Goal: Use online tool/utility: Utilize a website feature to perform a specific function

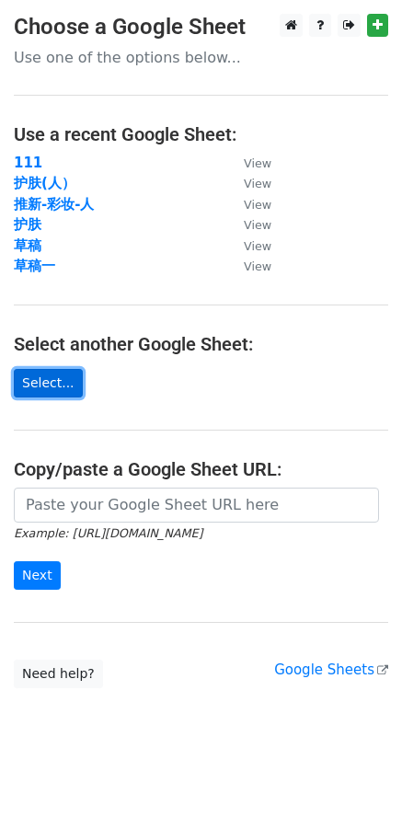
click at [35, 385] on link "Select..." at bounding box center [48, 383] width 69 height 29
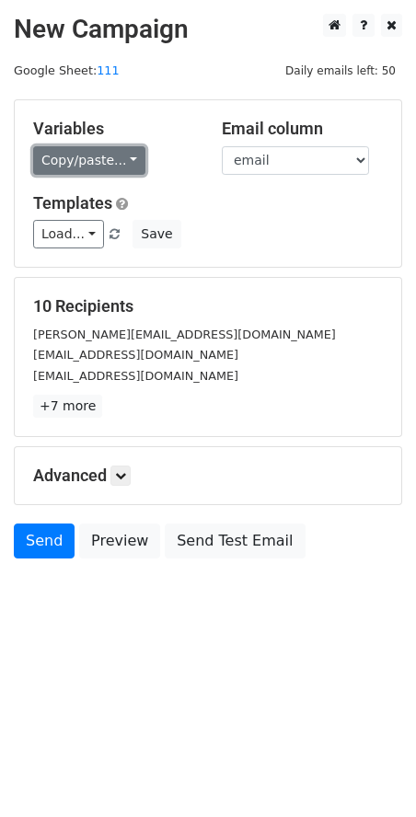
click at [114, 155] on link "Copy/paste..." at bounding box center [89, 160] width 112 height 29
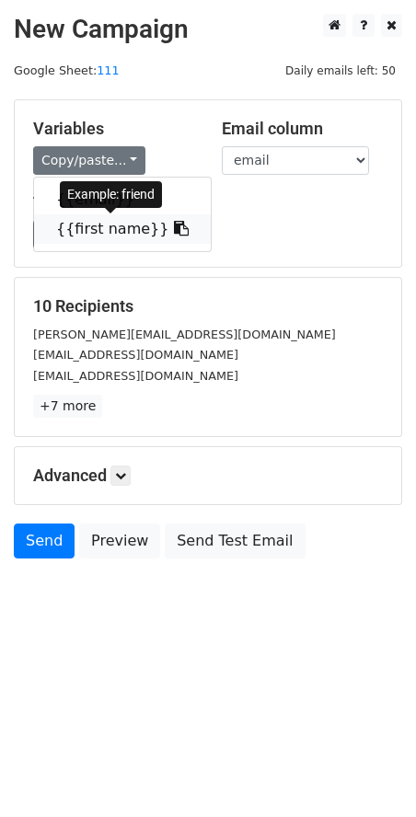
click at [114, 227] on link "{{first name}}" at bounding box center [122, 228] width 177 height 29
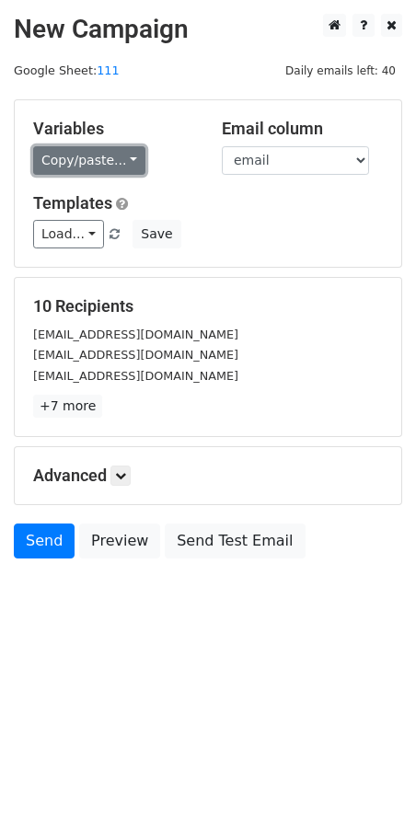
click at [112, 166] on link "Copy/paste..." at bounding box center [89, 160] width 112 height 29
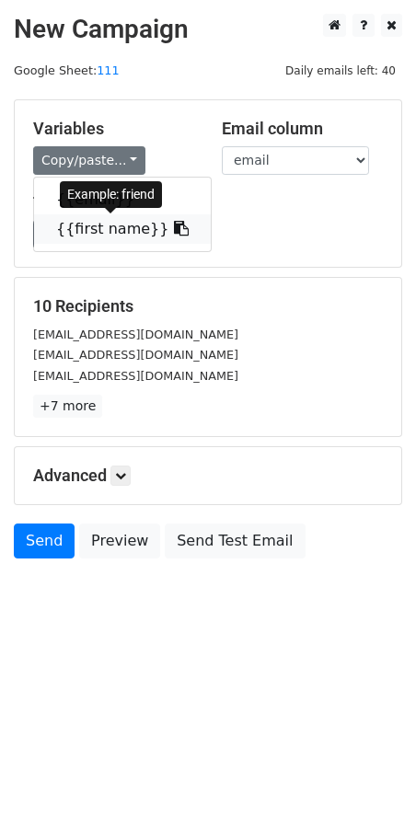
click at [97, 230] on link "{{first name}}" at bounding box center [122, 228] width 177 height 29
